Goal: Information Seeking & Learning: Learn about a topic

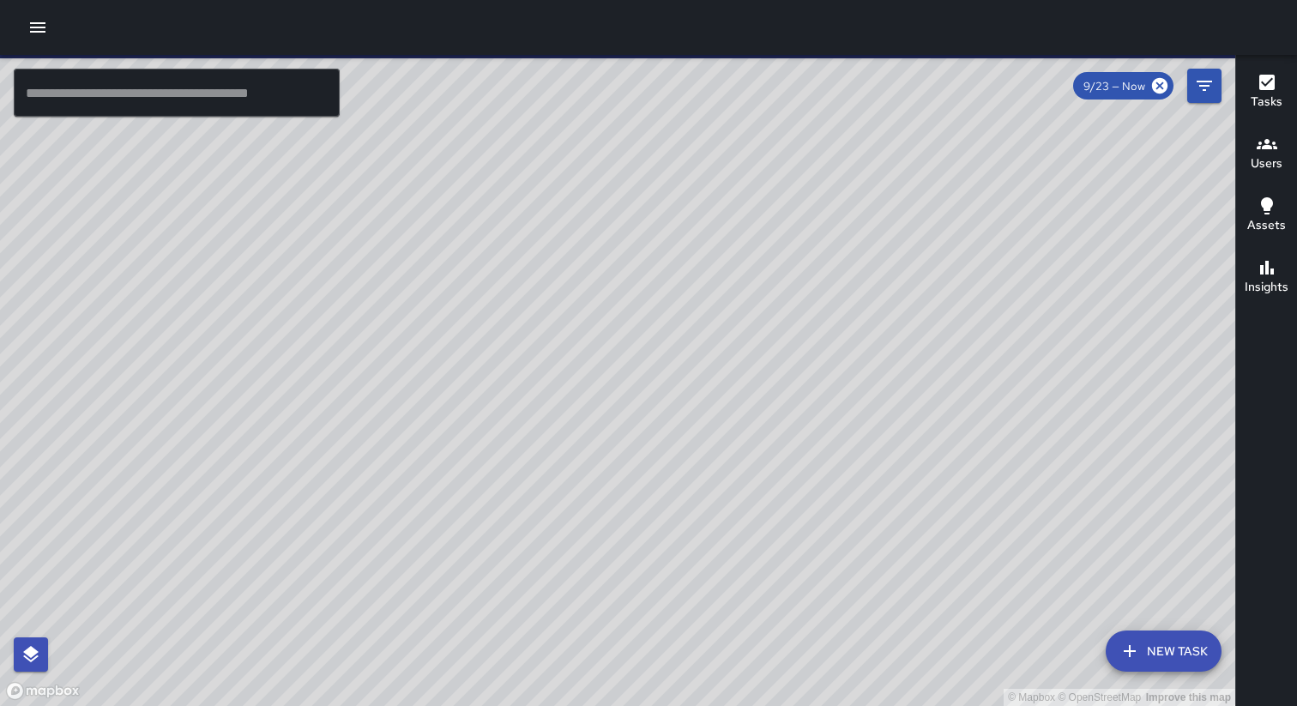
click at [33, 28] on icon "button" at bounding box center [37, 27] width 21 height 21
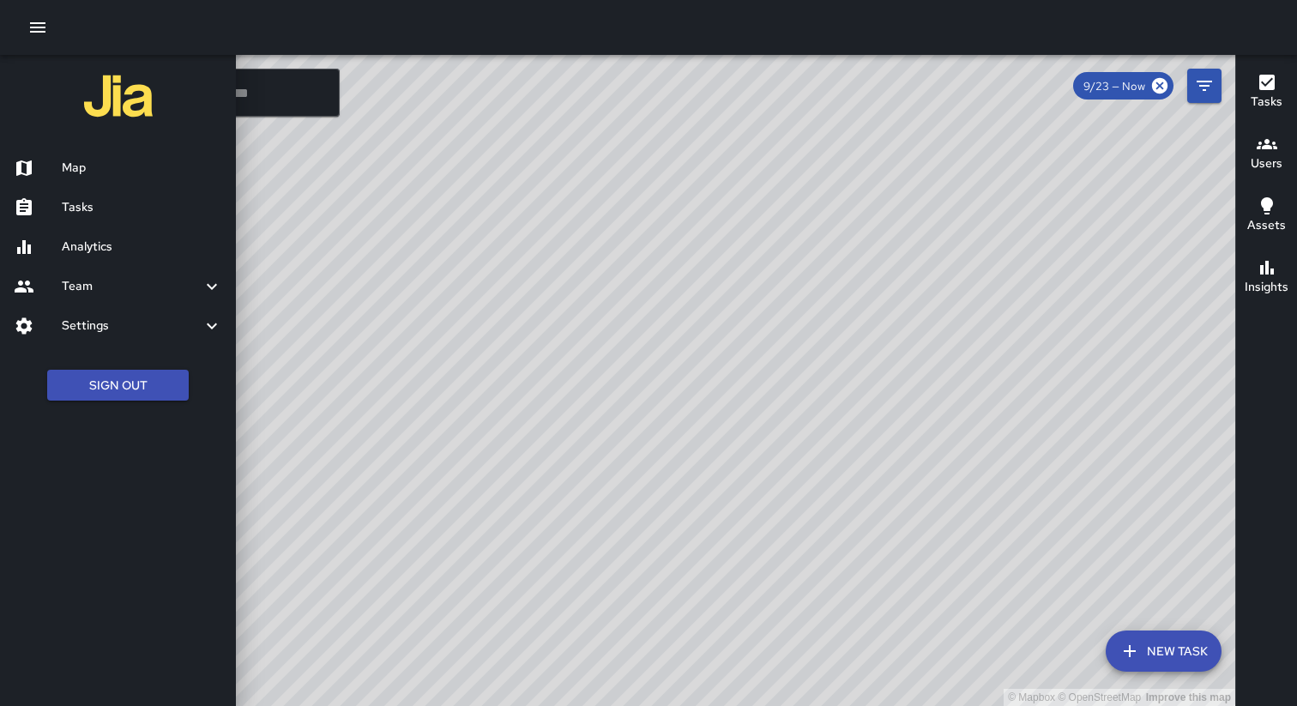
click at [132, 246] on h6 "Analytics" at bounding box center [142, 247] width 160 height 19
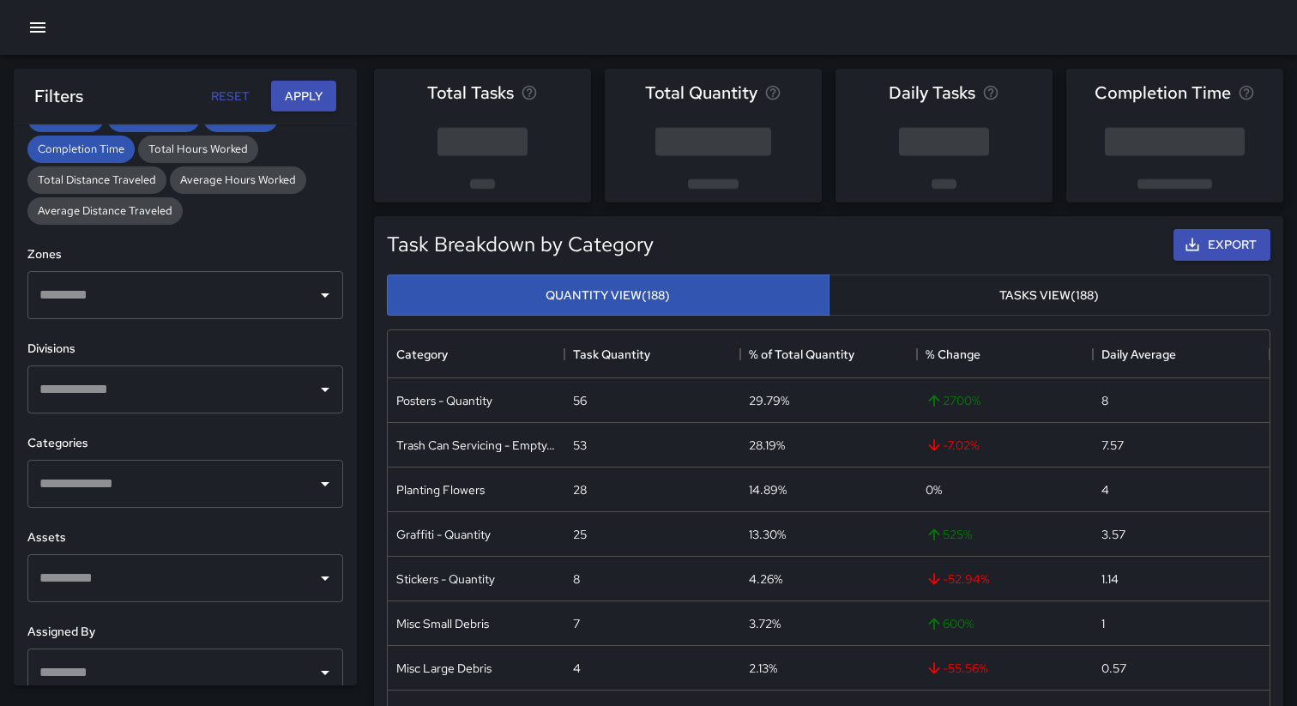
scroll to position [442, 0]
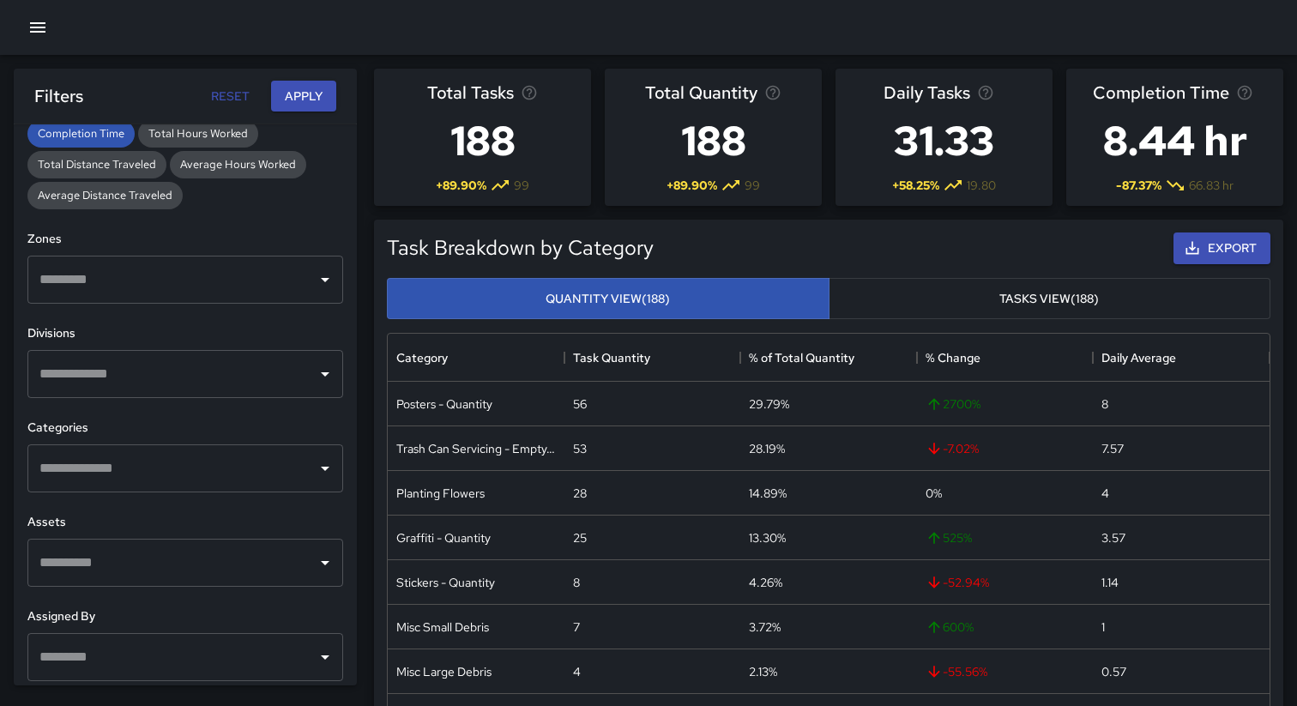
click at [166, 267] on input "text" at bounding box center [172, 279] width 274 height 33
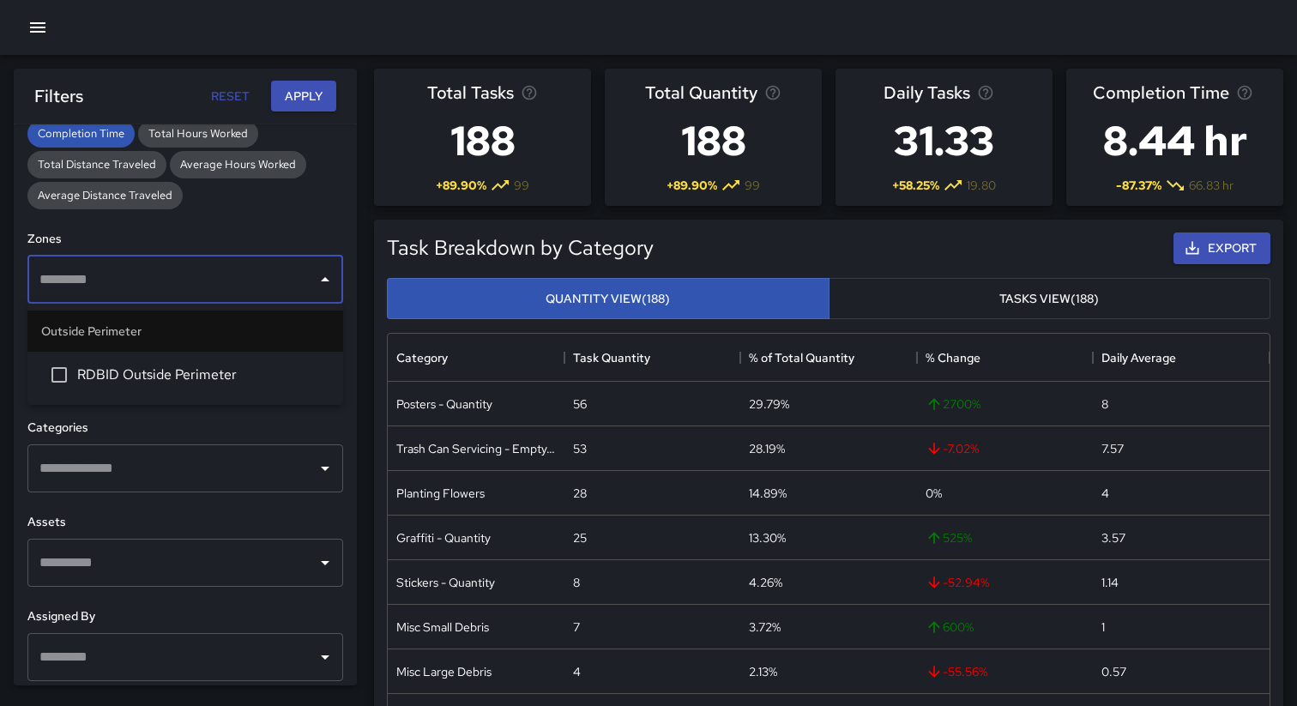
click at [144, 365] on span "RDBID Outside Perimeter" at bounding box center [203, 374] width 252 height 21
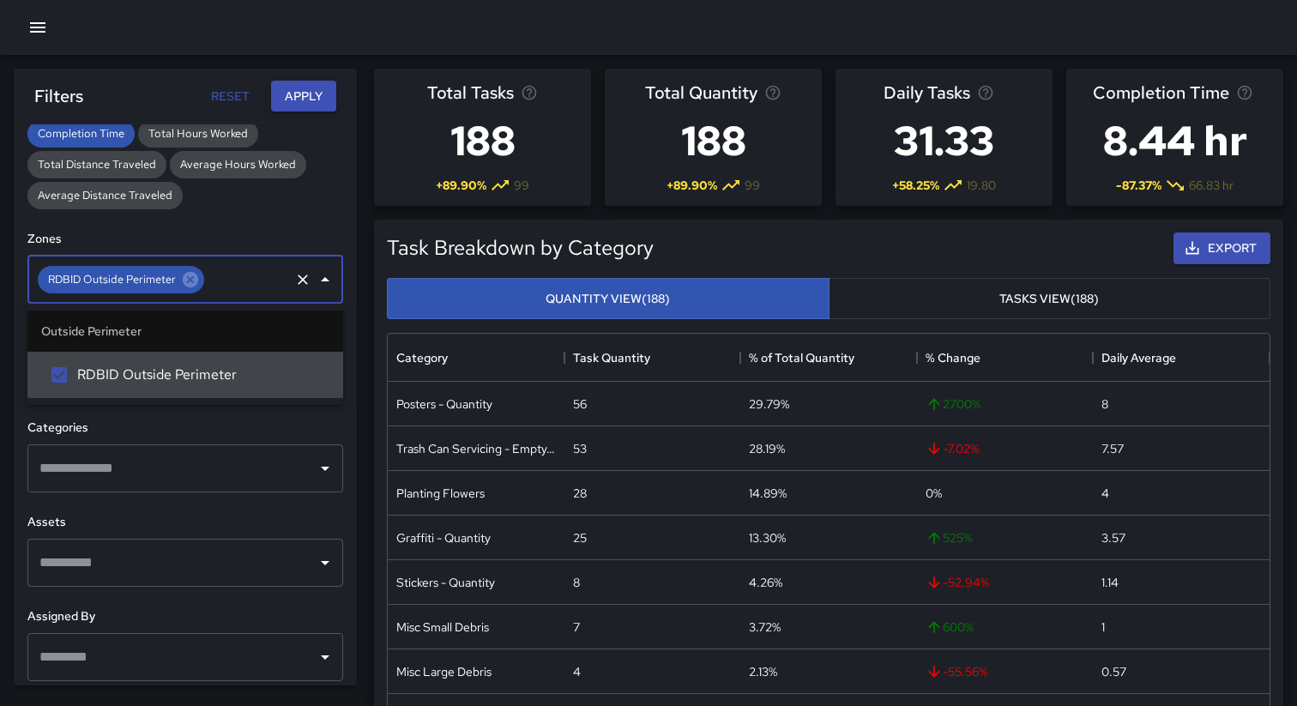
click at [296, 103] on button "Apply" at bounding box center [303, 97] width 65 height 32
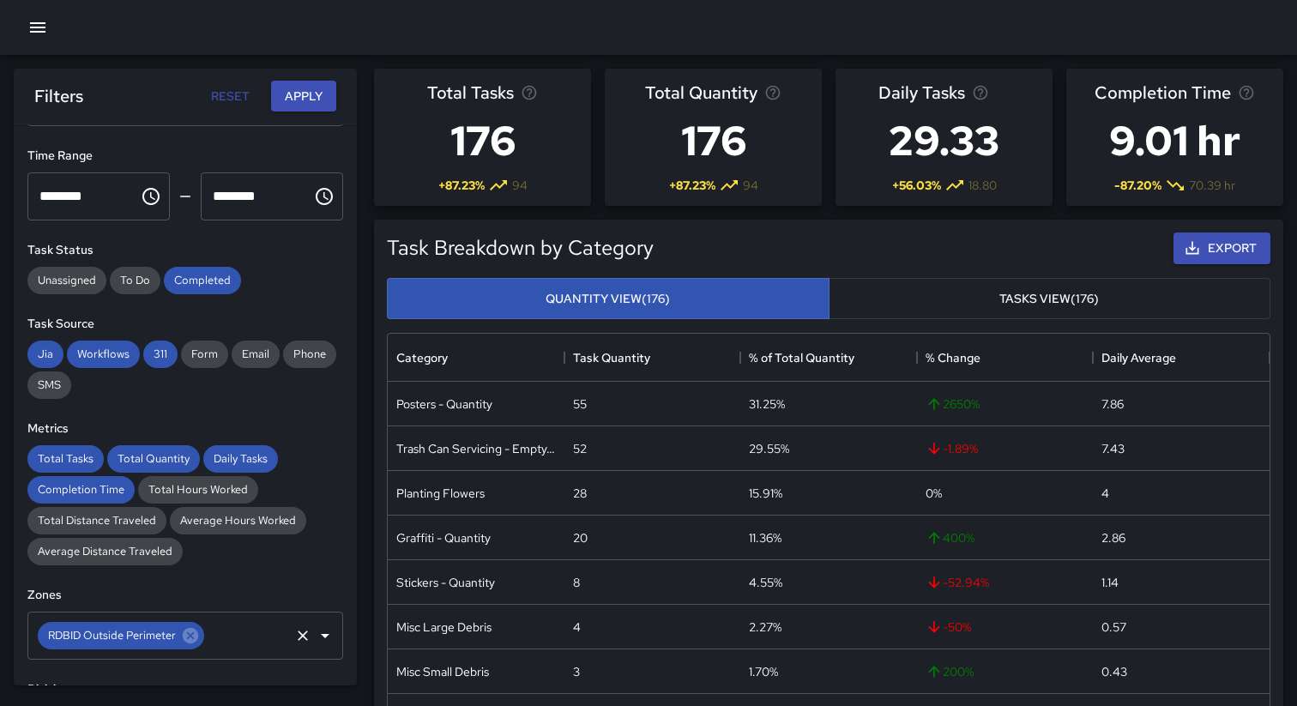
scroll to position [0, 0]
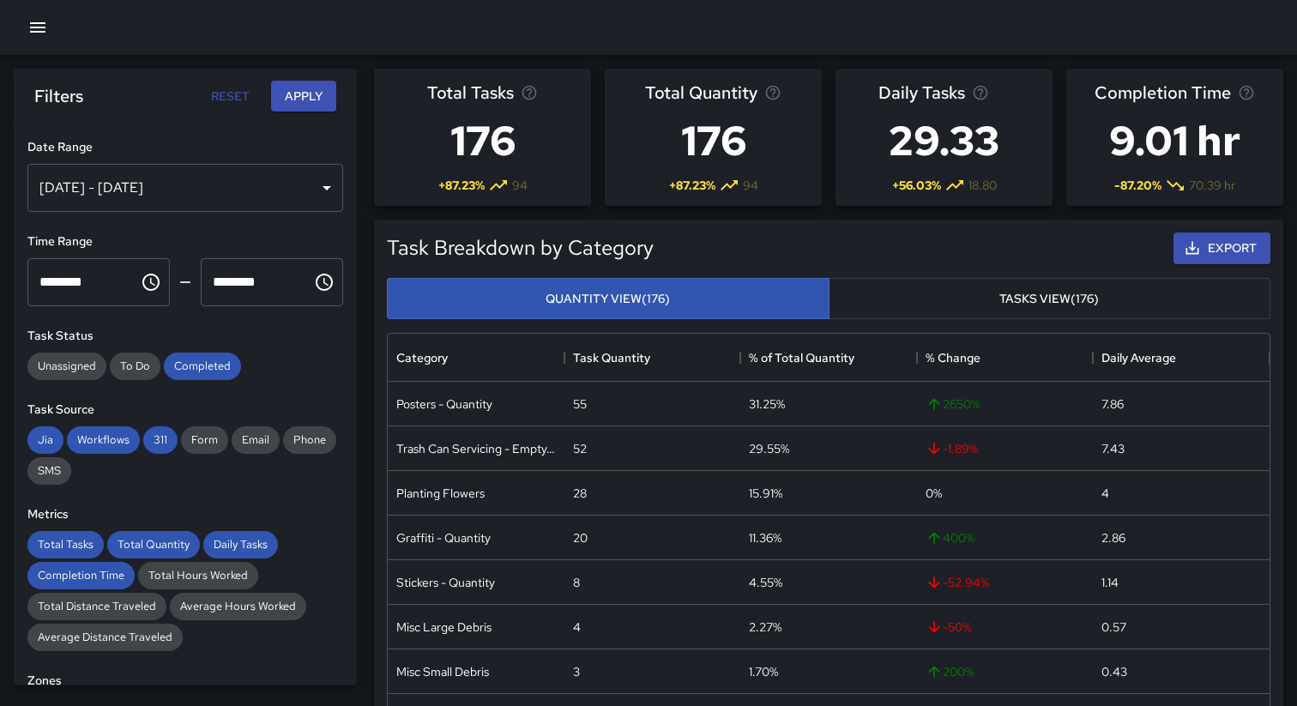
click at [39, 30] on icon "button" at bounding box center [37, 27] width 21 height 21
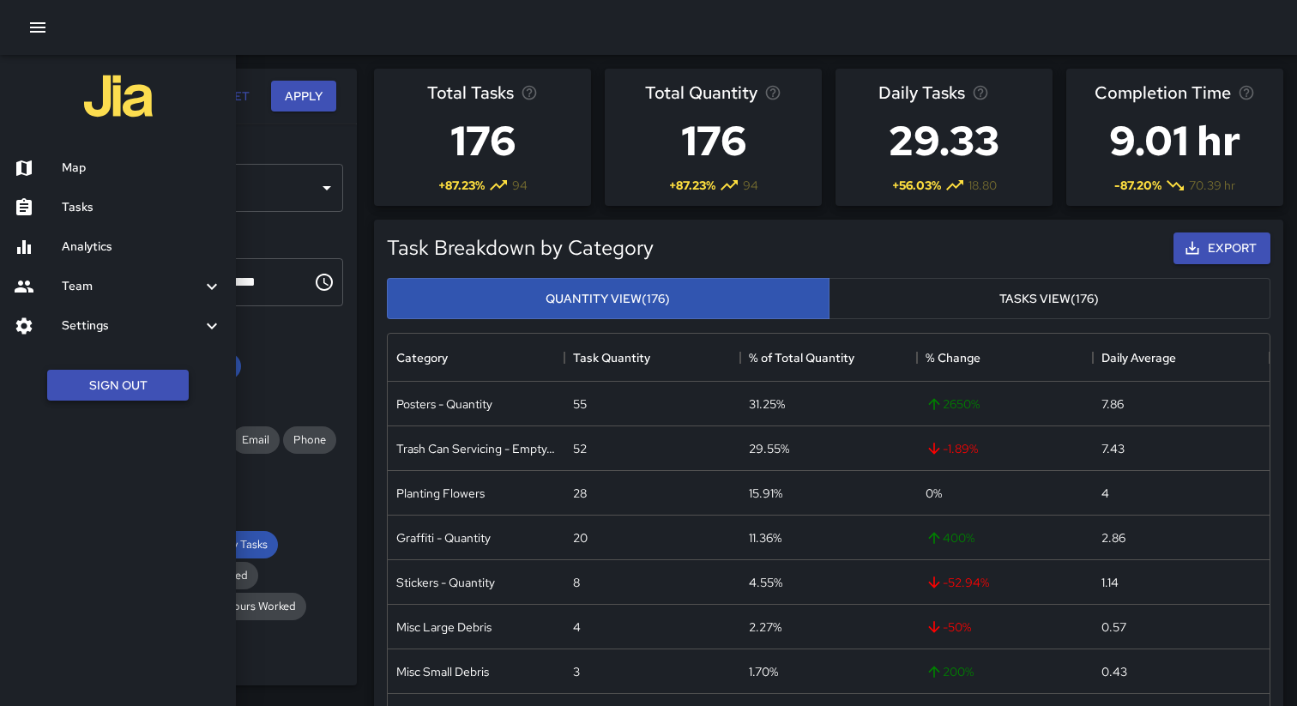
click at [113, 377] on button "Sign Out" at bounding box center [117, 386] width 141 height 32
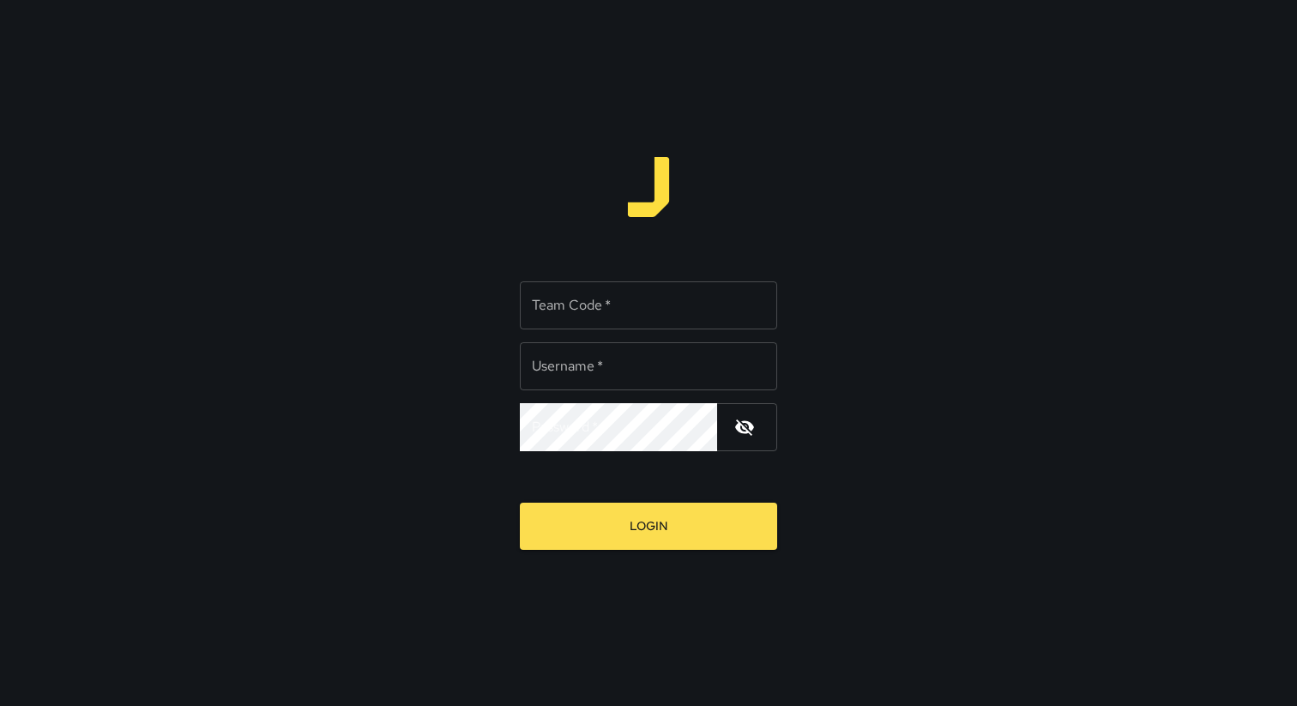
click at [576, 299] on div "Team Code   * Team Code   *" at bounding box center [648, 305] width 257 height 48
type input "*****"
type input "**********"
click at [520, 502] on button "Login" at bounding box center [648, 525] width 257 height 47
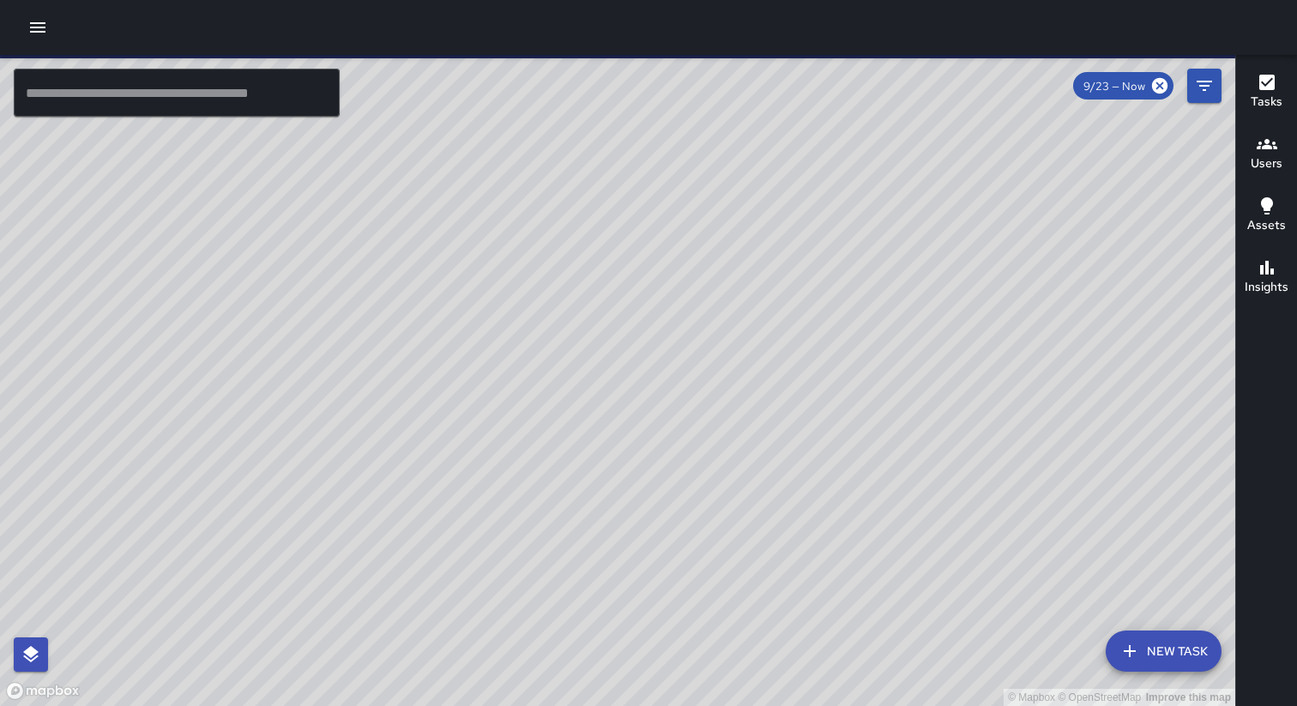
click at [39, 33] on icon "button" at bounding box center [37, 27] width 21 height 21
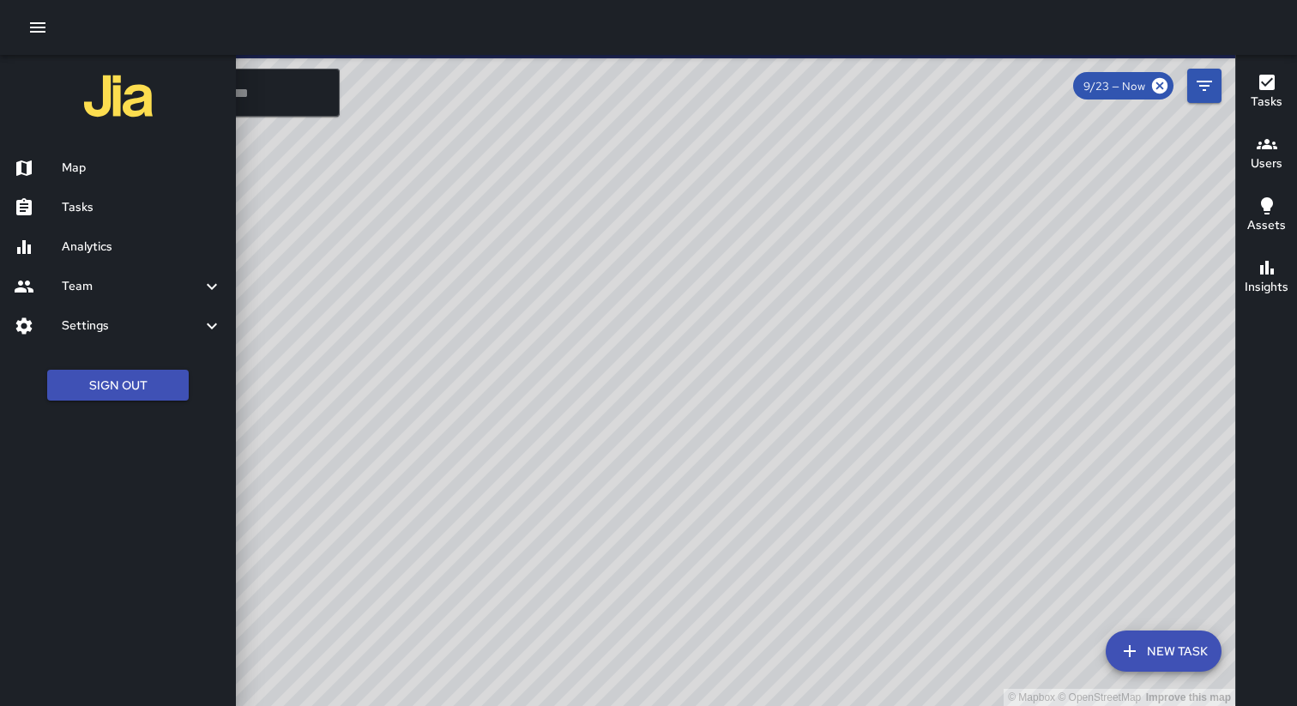
click at [99, 249] on h6 "Analytics" at bounding box center [142, 247] width 160 height 19
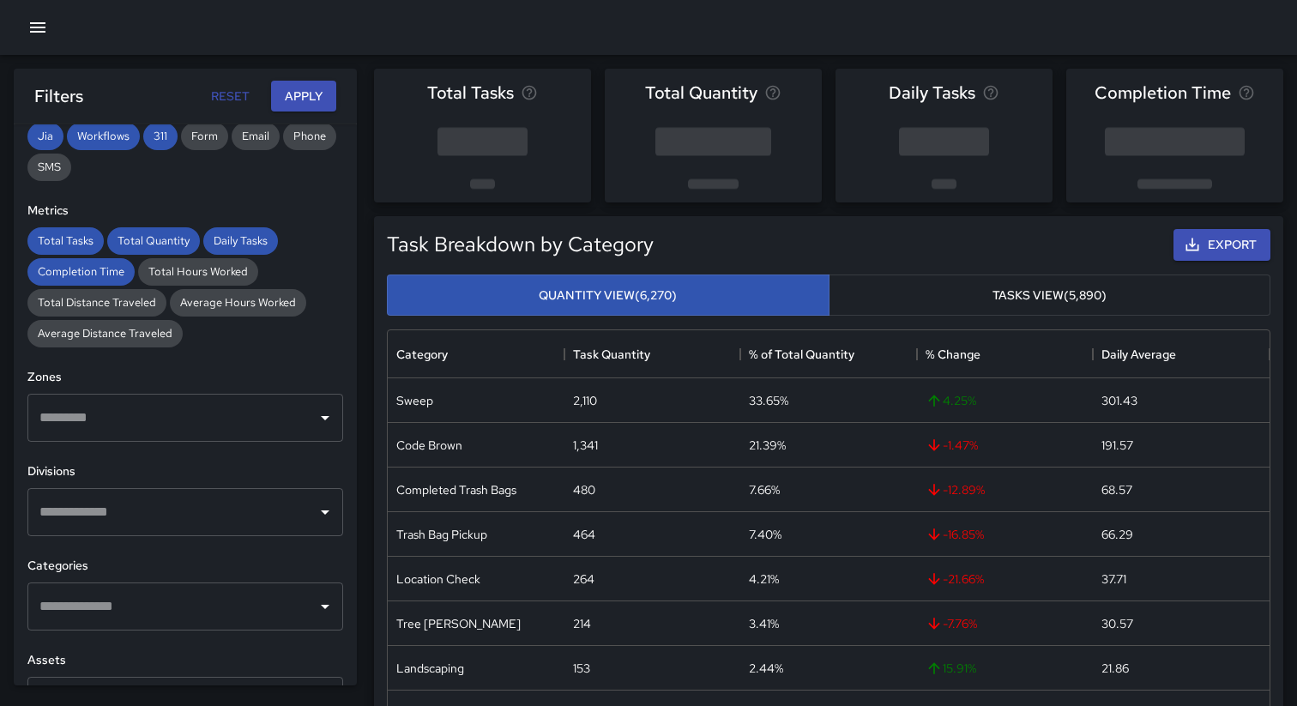
scroll to position [329, 0]
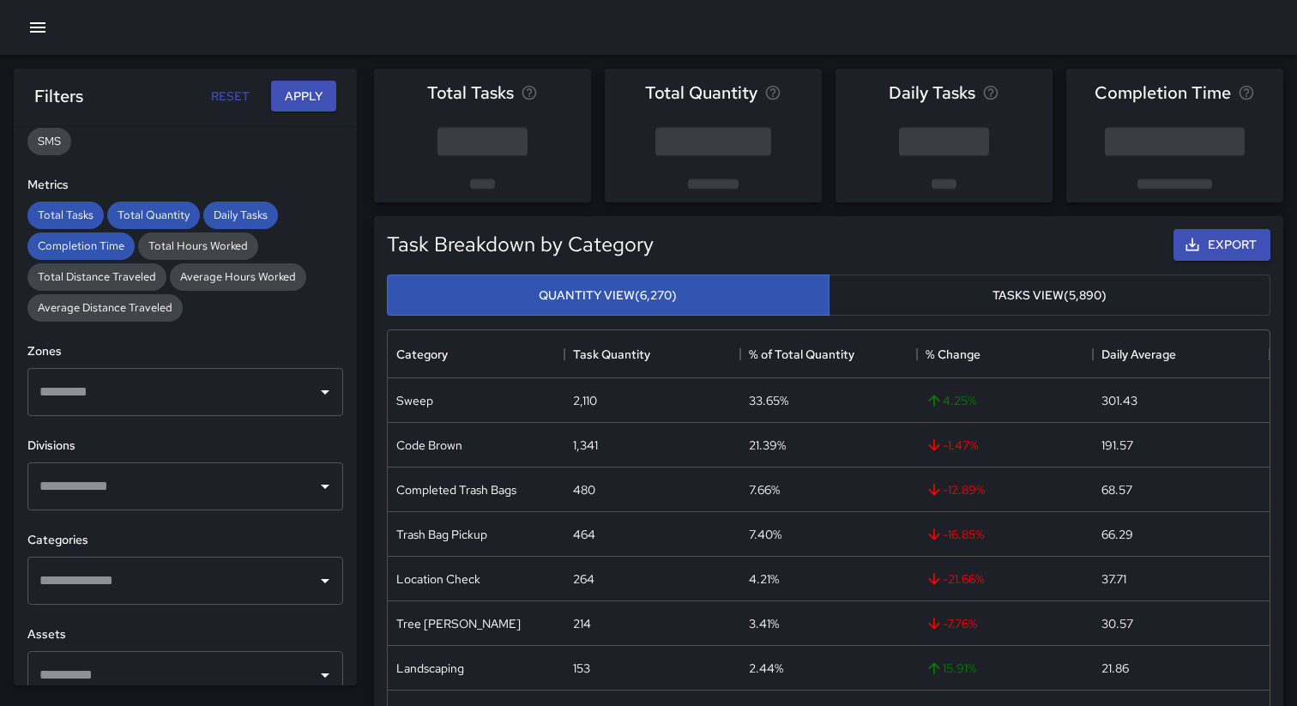
click at [166, 391] on input "text" at bounding box center [172, 392] width 274 height 33
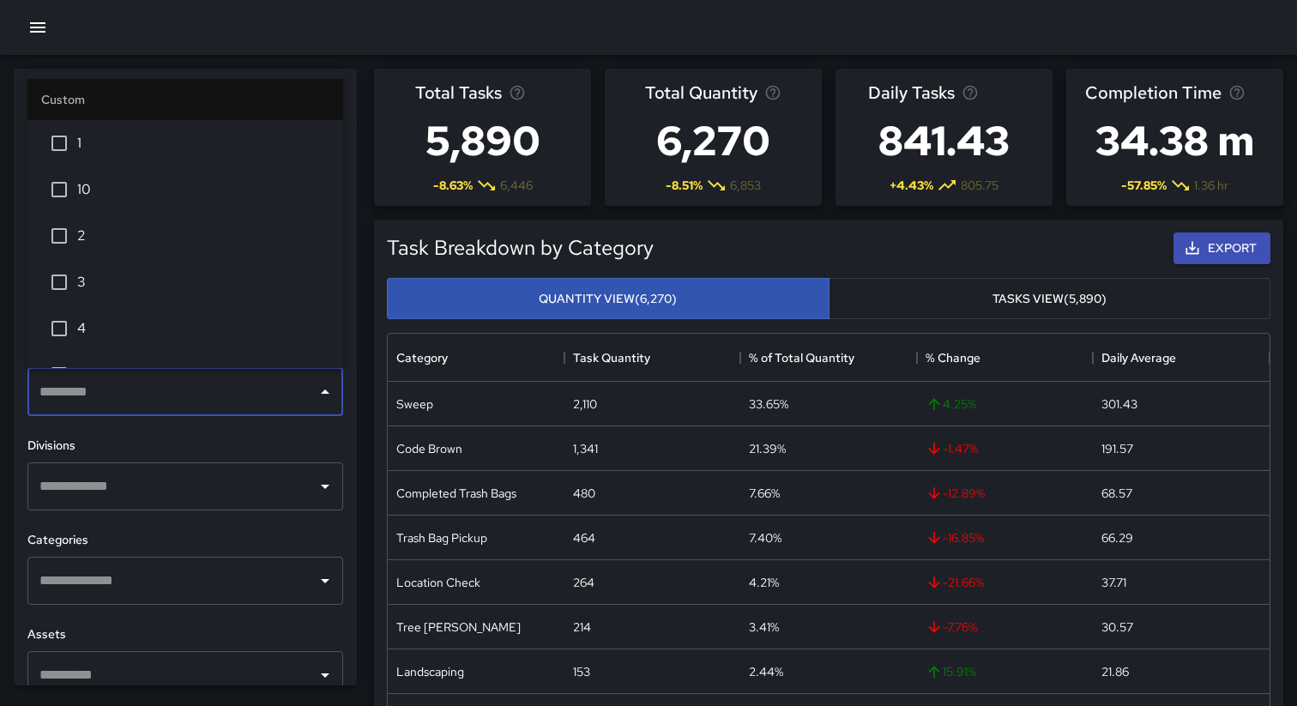
click at [82, 239] on span "2" at bounding box center [203, 236] width 252 height 21
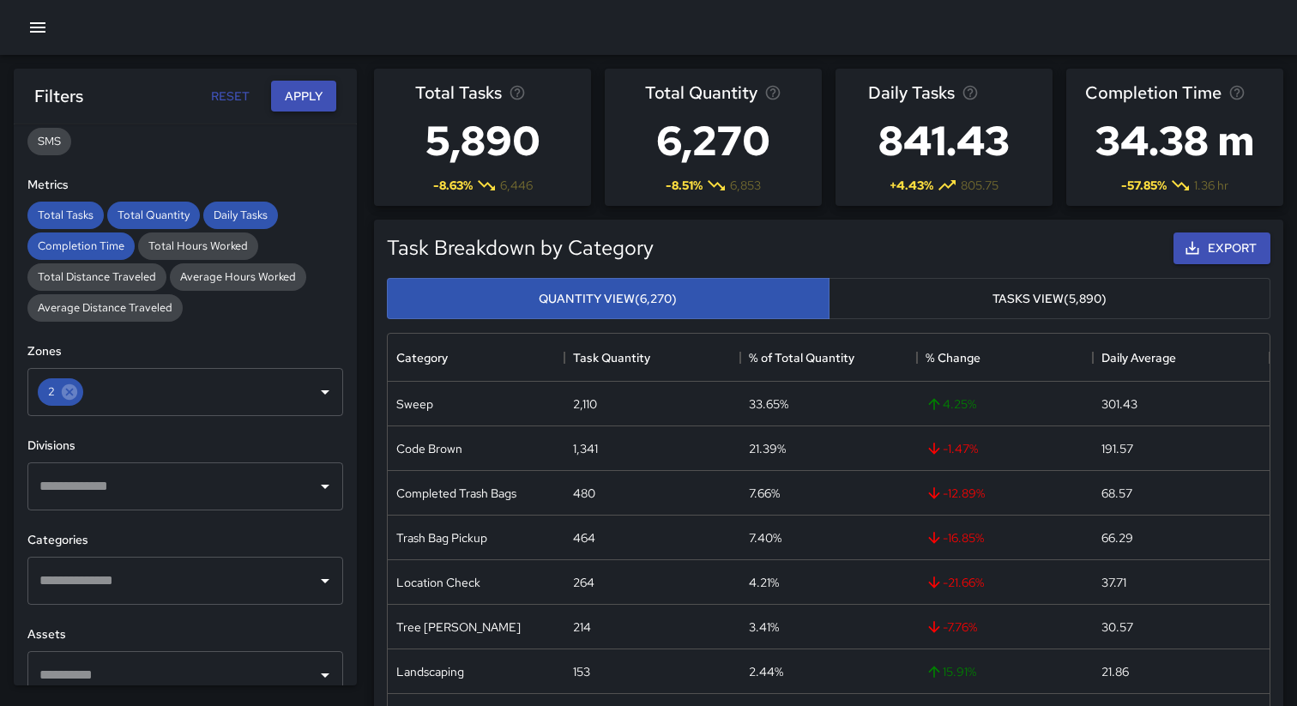
click at [296, 101] on button "Apply" at bounding box center [303, 97] width 65 height 32
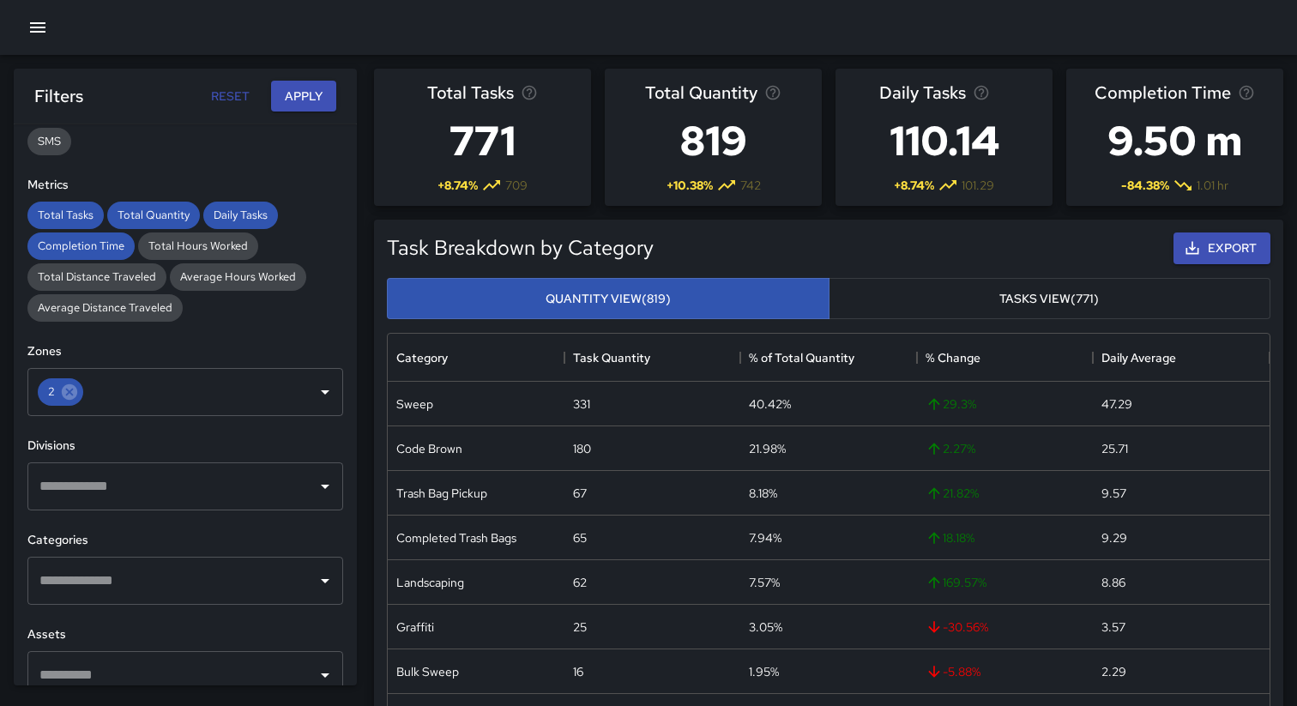
click at [897, 304] on button "Tasks View (771)" at bounding box center [1049, 299] width 442 height 42
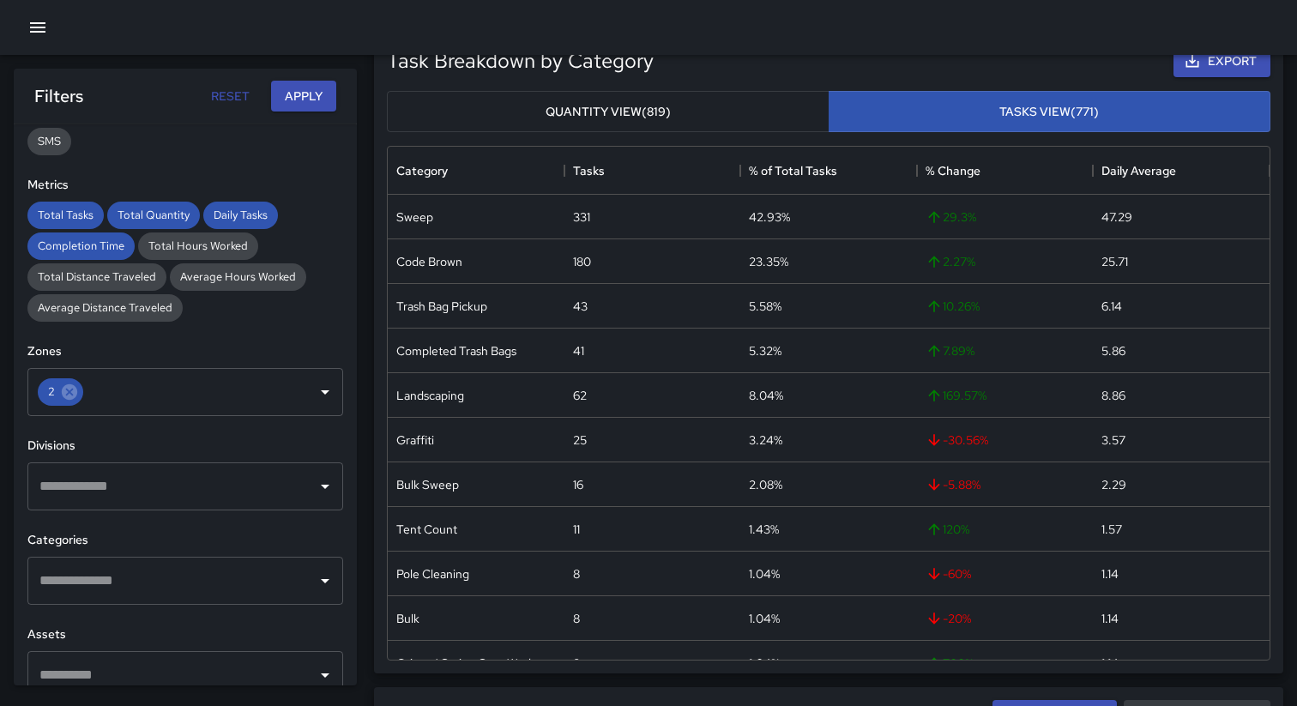
scroll to position [0, 0]
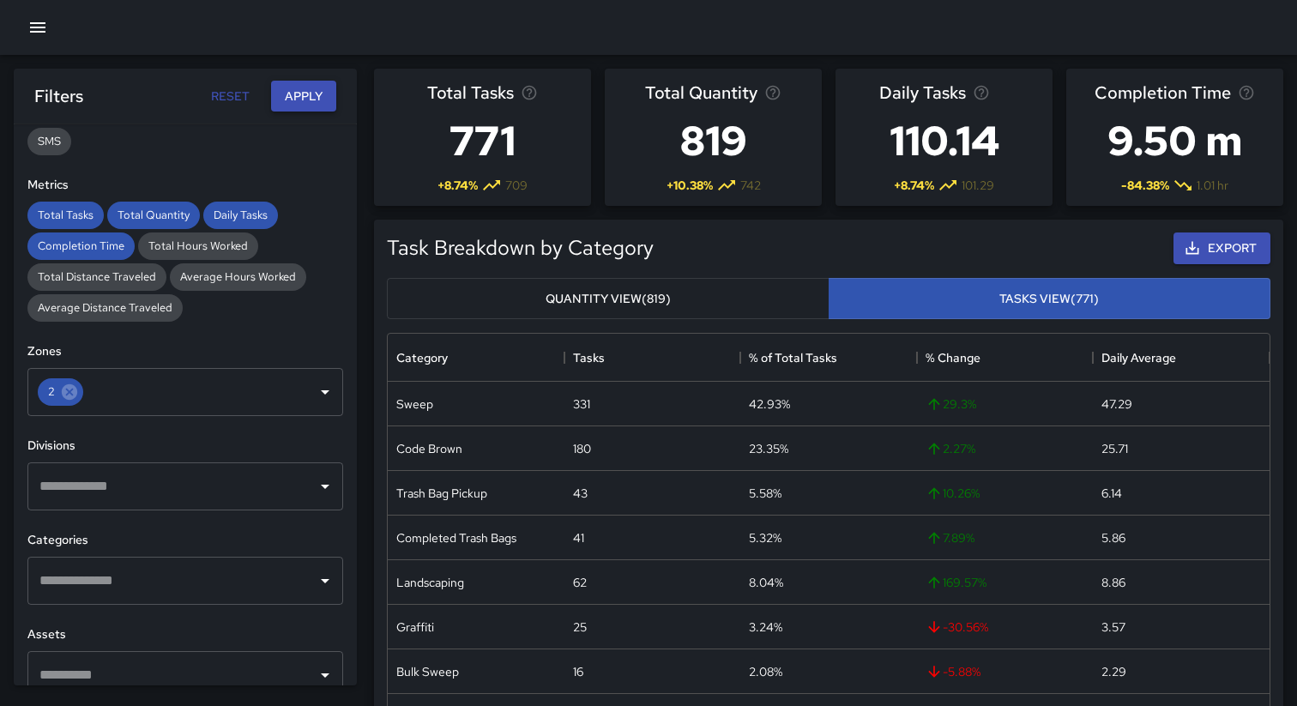
click at [307, 90] on button "Apply" at bounding box center [303, 97] width 65 height 32
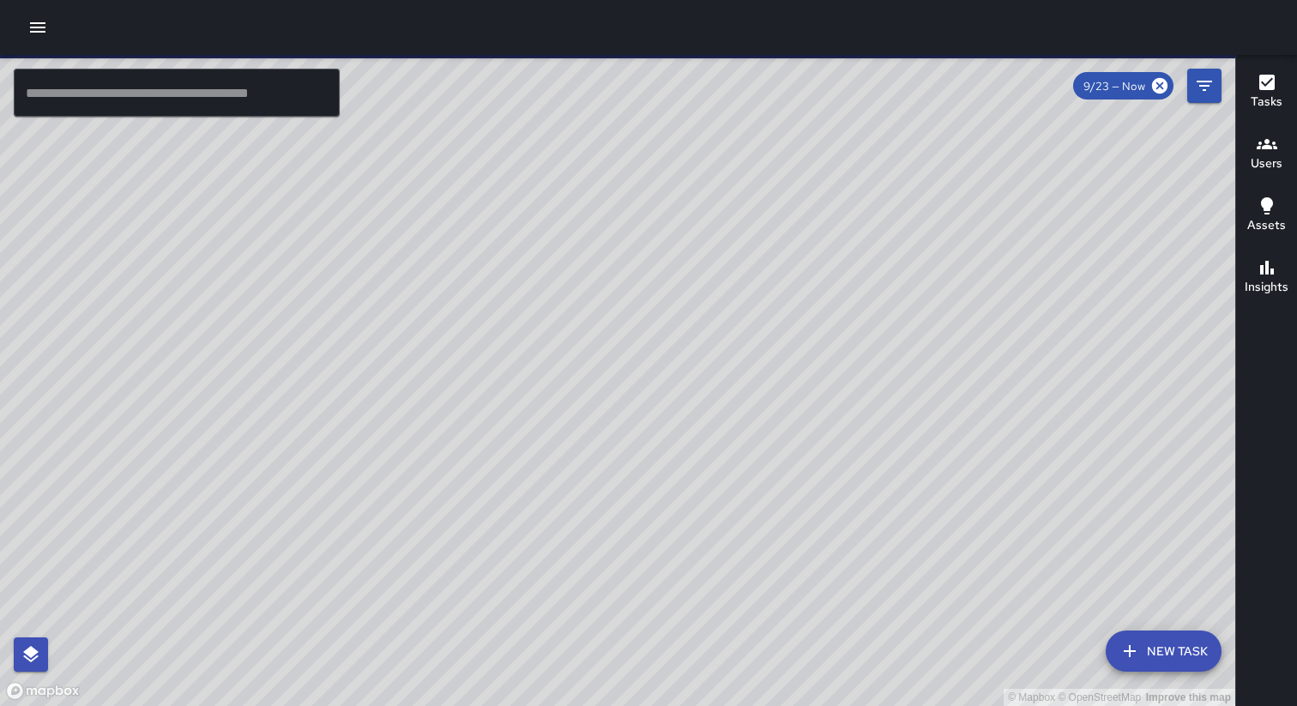
click at [39, 40] on button "button" at bounding box center [38, 27] width 34 height 34
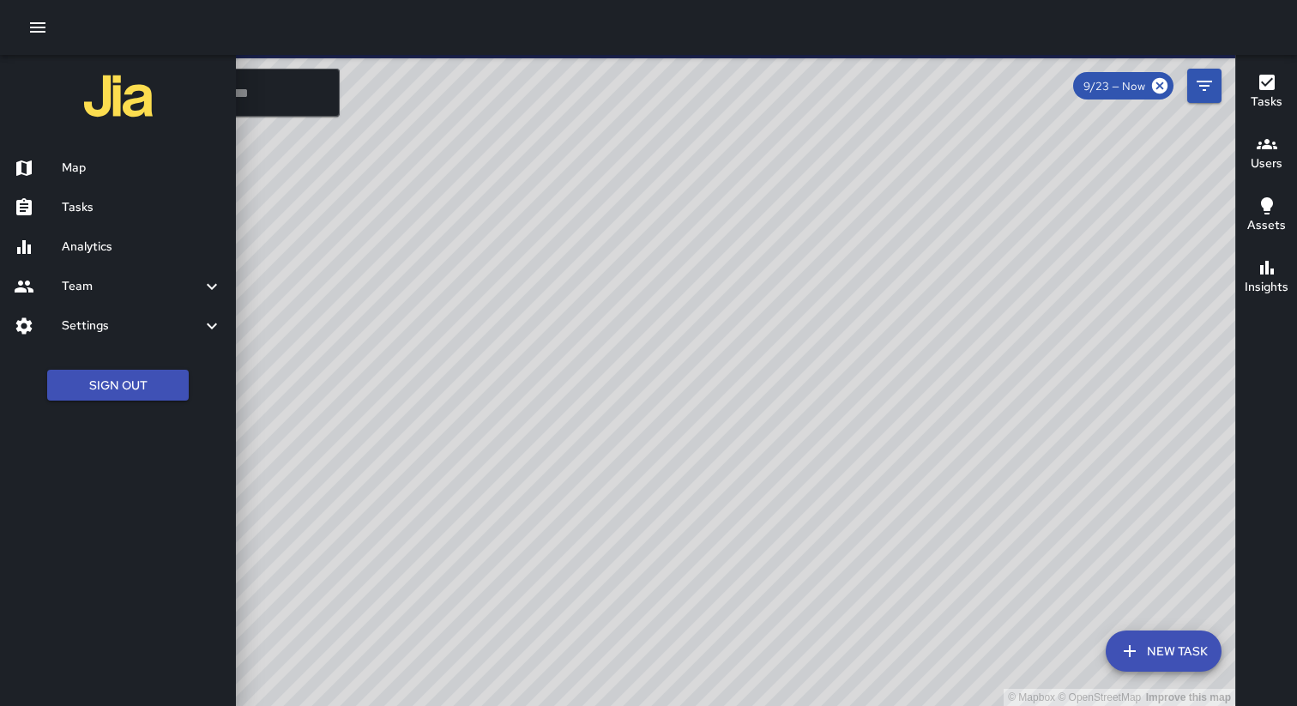
click at [102, 236] on div "Analytics" at bounding box center [118, 246] width 236 height 39
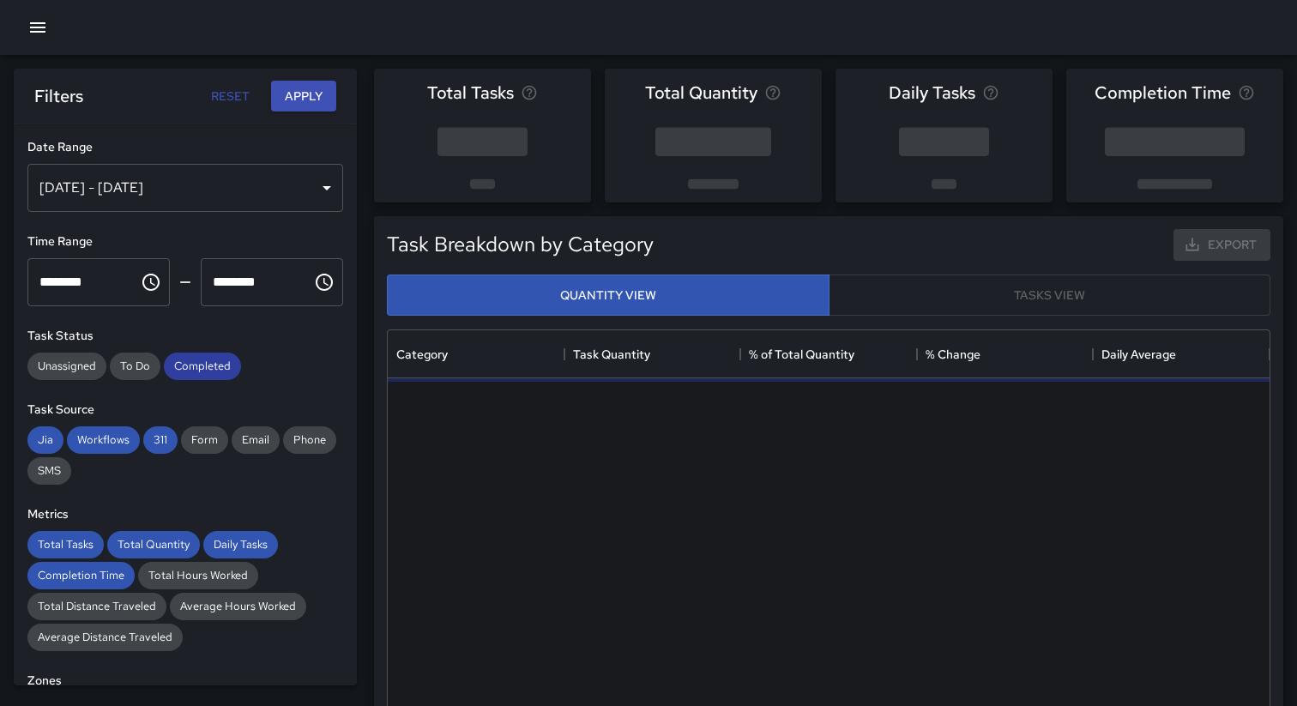
scroll to position [513, 882]
click at [195, 379] on div "Completed" at bounding box center [202, 365] width 77 height 27
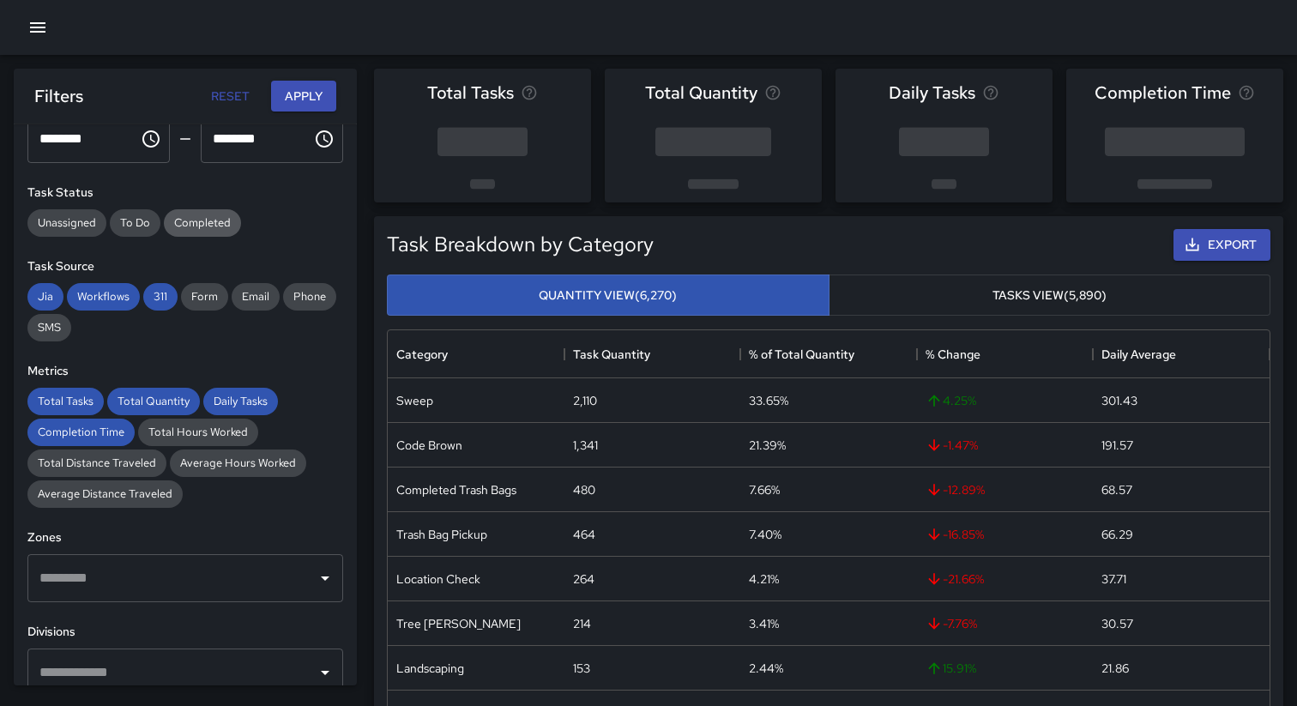
scroll to position [232, 0]
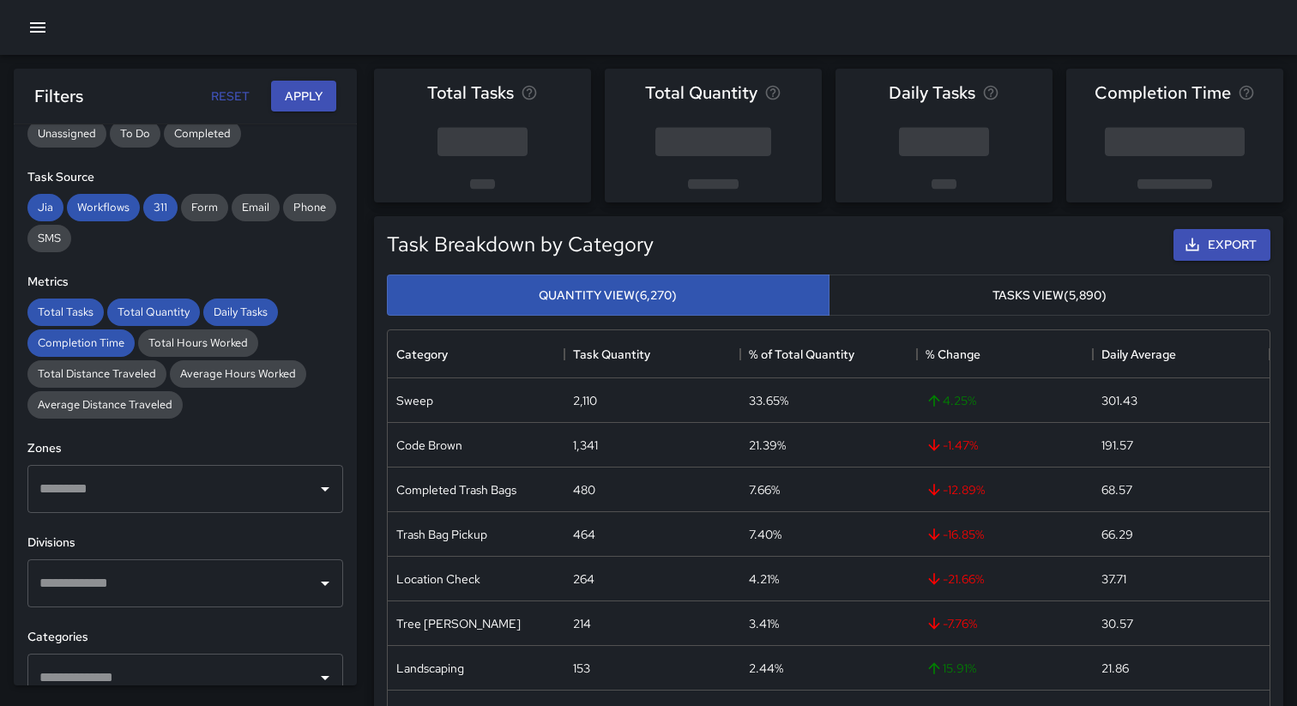
click at [156, 487] on input "text" at bounding box center [172, 488] width 274 height 33
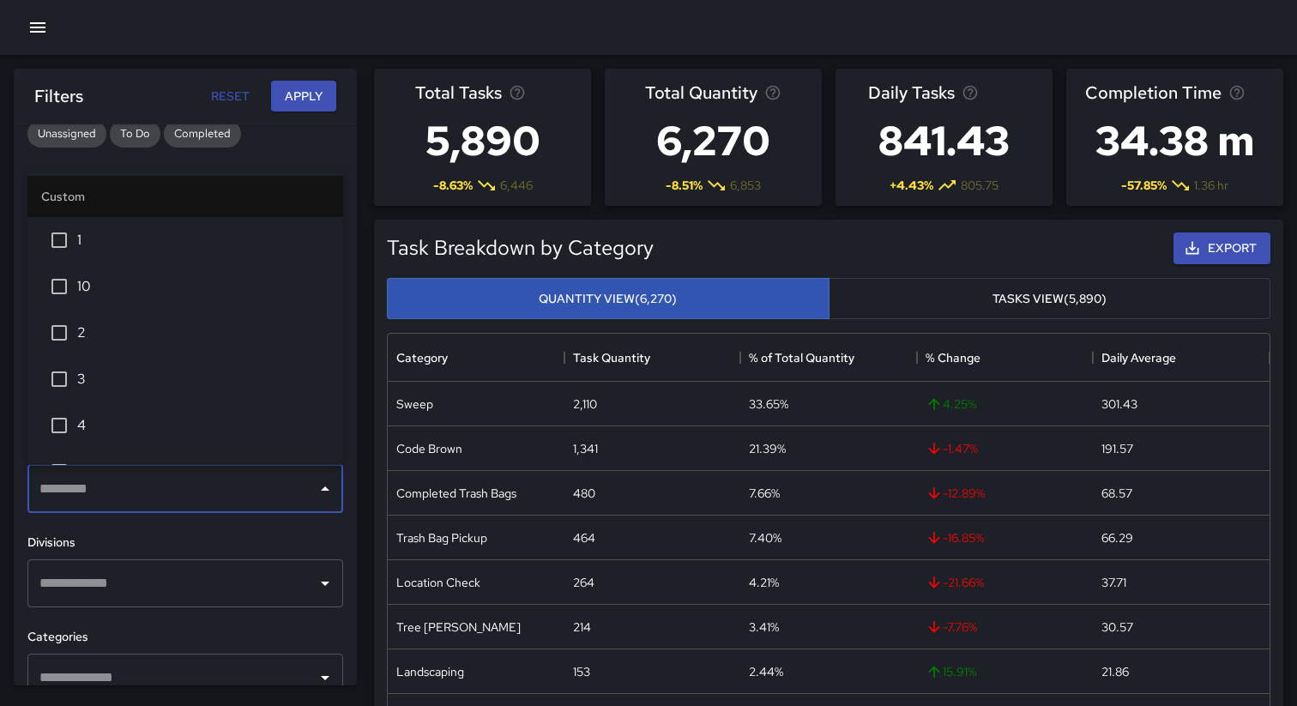
click at [108, 414] on li "4" at bounding box center [185, 425] width 316 height 46
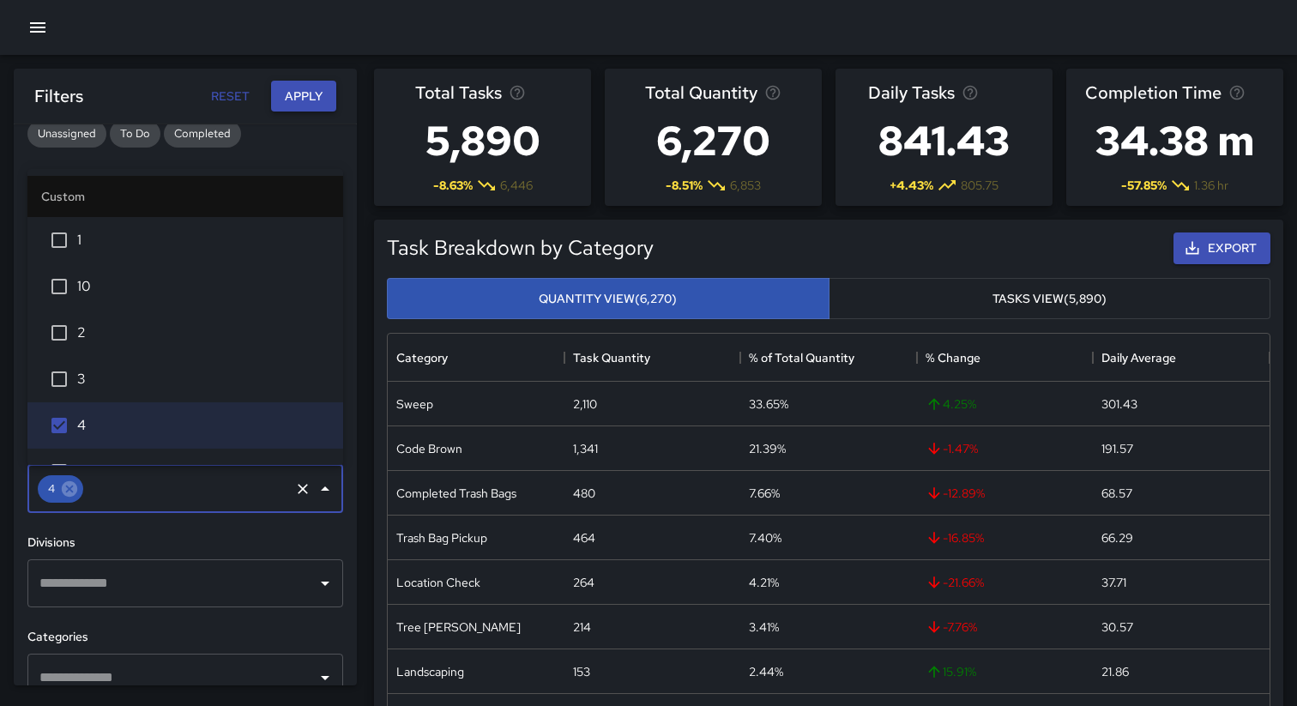
click at [323, 88] on button "Apply" at bounding box center [303, 97] width 65 height 32
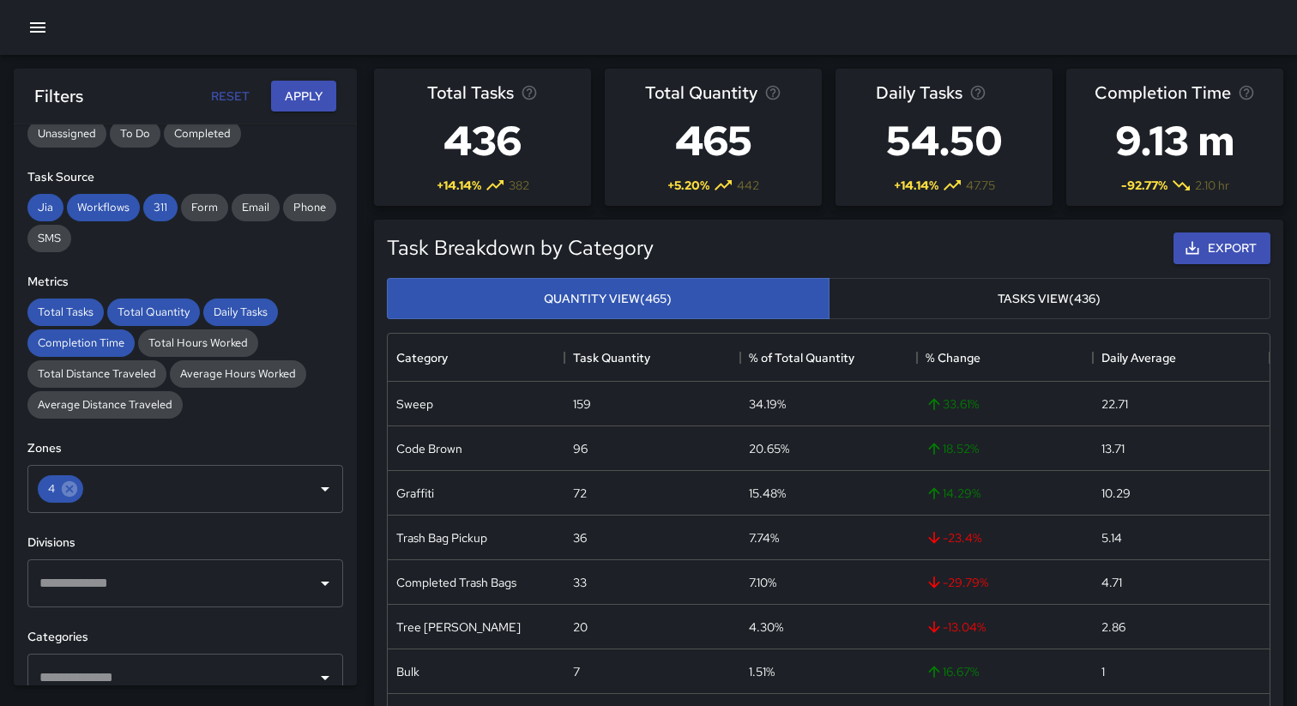
click at [42, 29] on icon "button" at bounding box center [37, 27] width 21 height 21
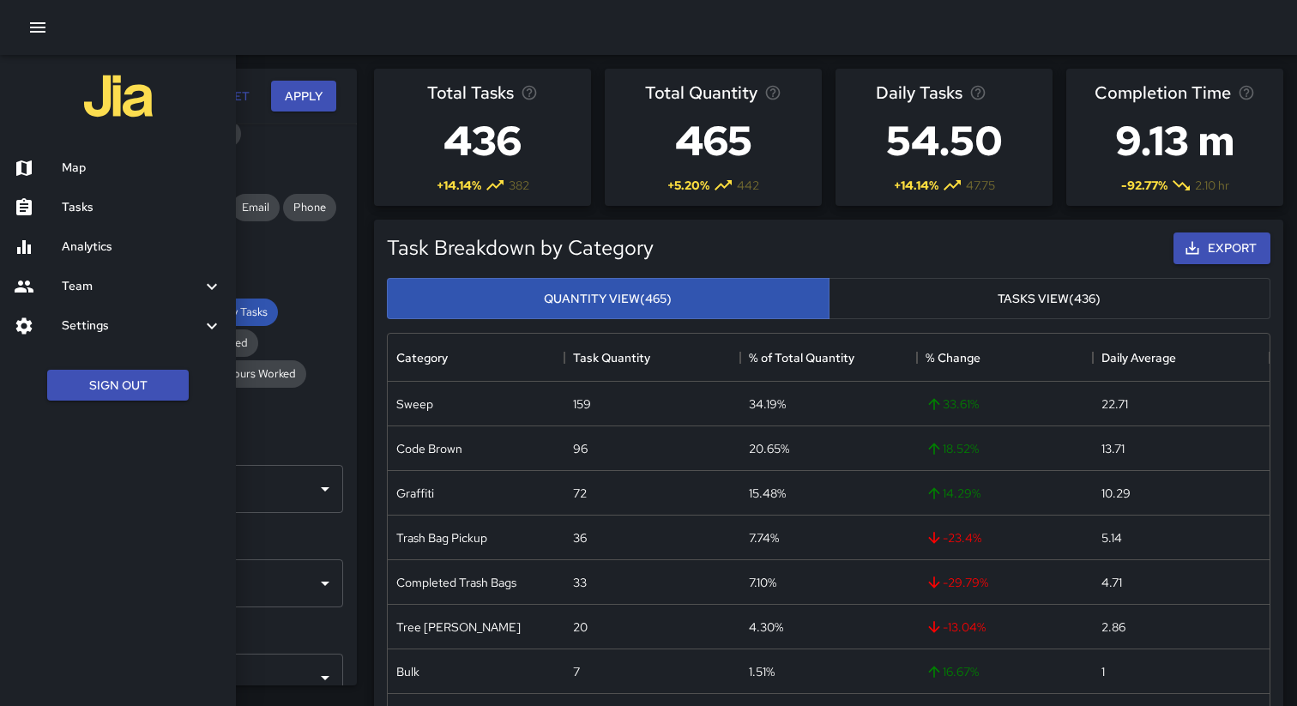
click at [87, 166] on h6 "Map" at bounding box center [142, 168] width 160 height 19
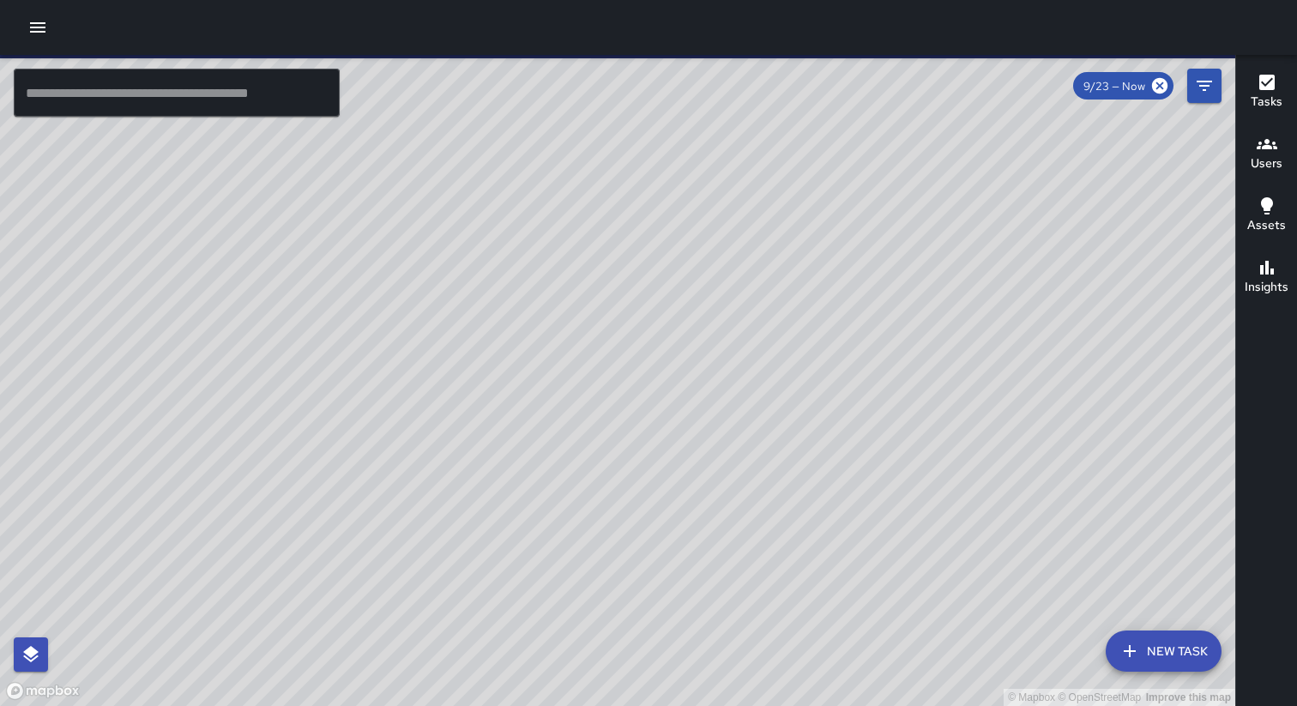
click at [27, 24] on icon "button" at bounding box center [37, 27] width 21 height 21
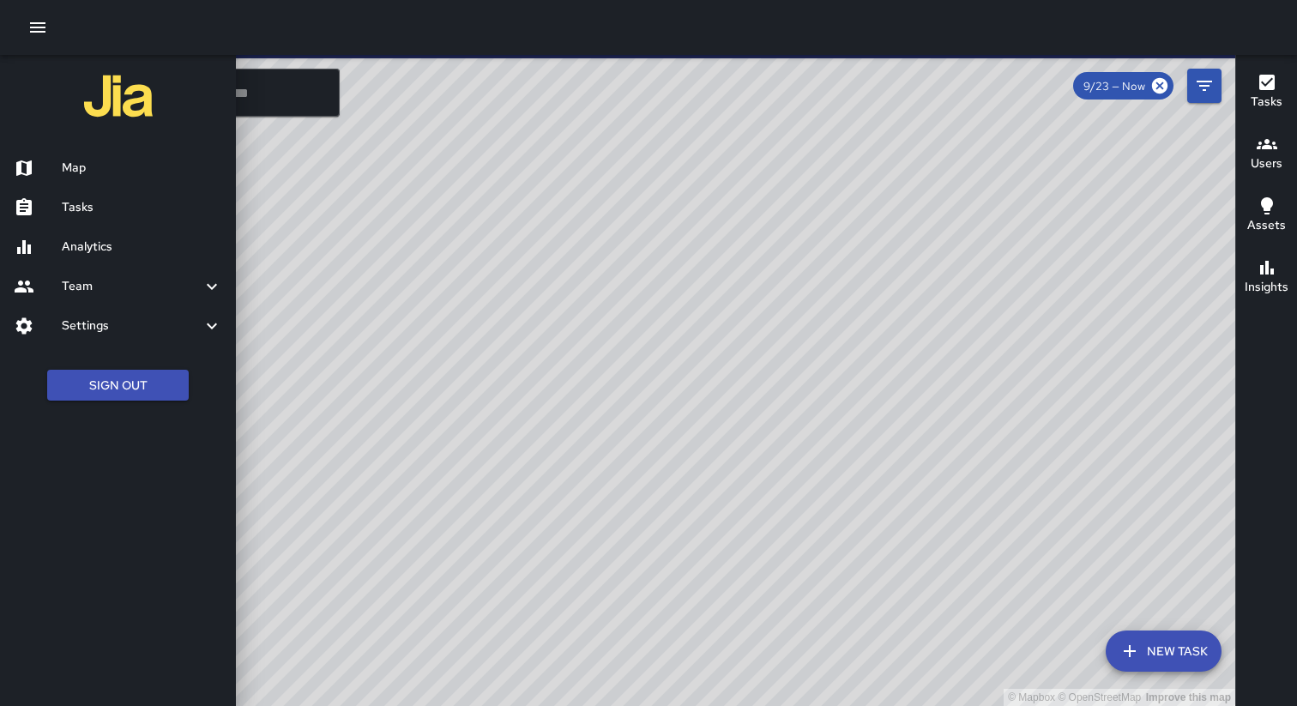
click at [93, 214] on h6 "Tasks" at bounding box center [142, 207] width 160 height 19
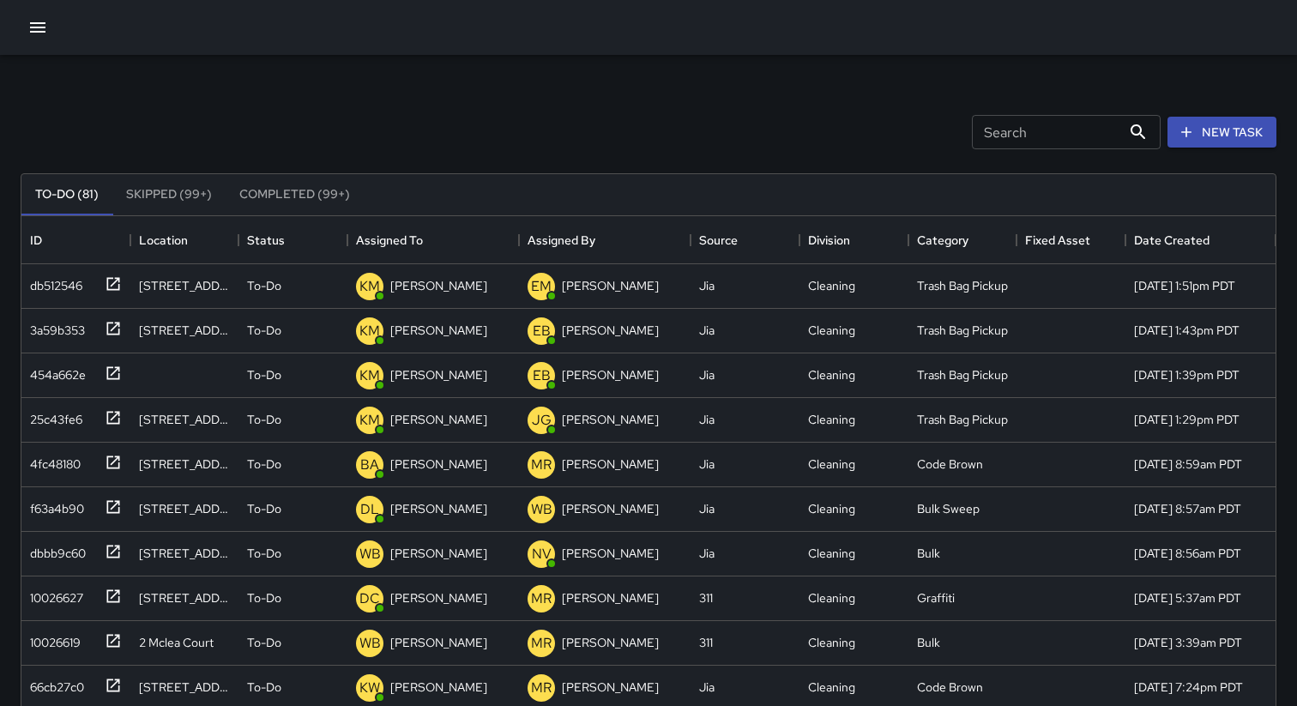
click at [575, 33] on div at bounding box center [648, 27] width 1297 height 55
click at [40, 33] on icon "button" at bounding box center [37, 27] width 21 height 21
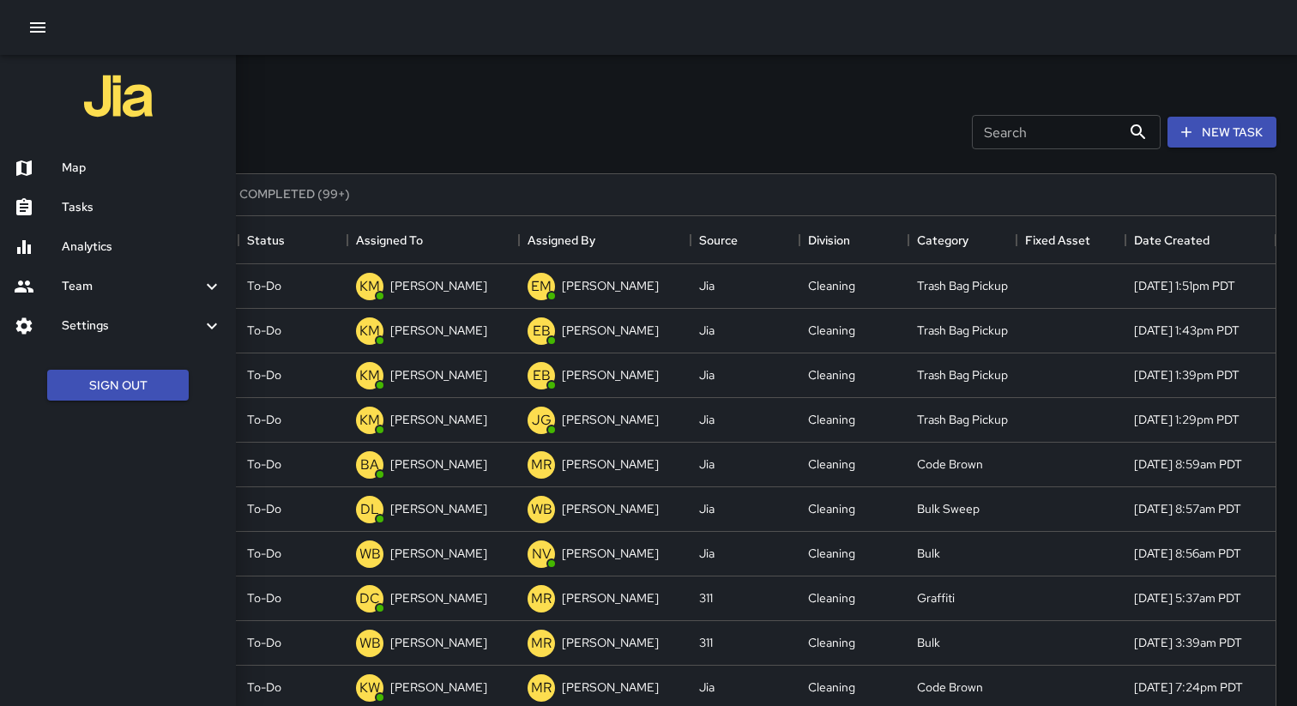
click at [40, 33] on icon "button" at bounding box center [37, 27] width 21 height 21
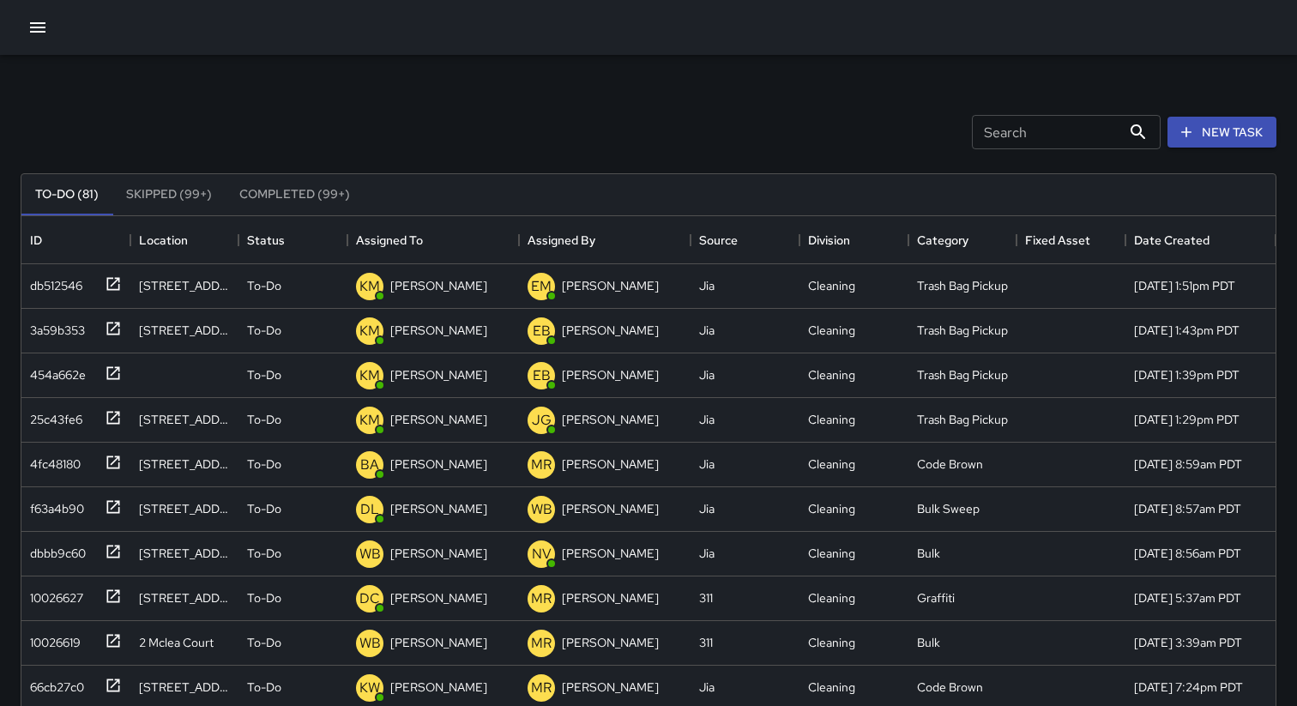
click at [262, 99] on div "Search Search New Task" at bounding box center [648, 131] width 1262 height 89
click at [673, 220] on div "Assigned By" at bounding box center [604, 240] width 154 height 48
click at [611, 187] on div "To-Do (81) Skipped (99+) Completed (99+)" at bounding box center [648, 194] width 1254 height 41
click at [867, 109] on div "Search Search New Task" at bounding box center [648, 131] width 1262 height 89
